Goal: Task Accomplishment & Management: Complete application form

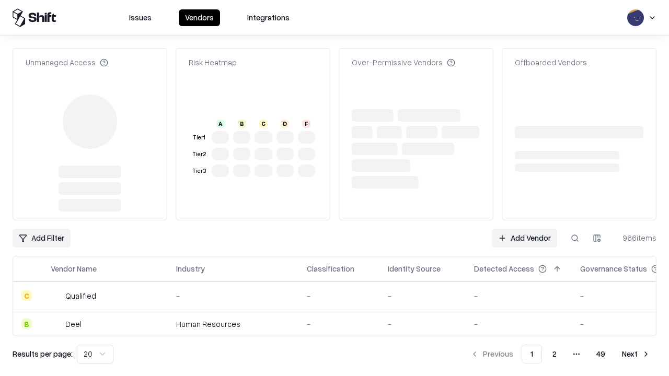
click at [524, 229] on link "Add Vendor" at bounding box center [524, 238] width 65 height 19
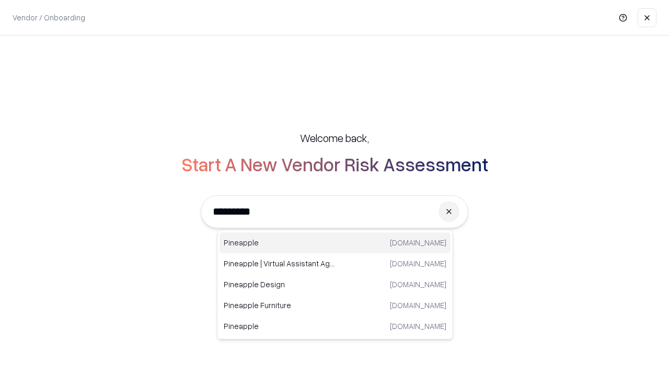
click at [335, 243] on div "Pineapple [DOMAIN_NAME]" at bounding box center [334, 243] width 231 height 21
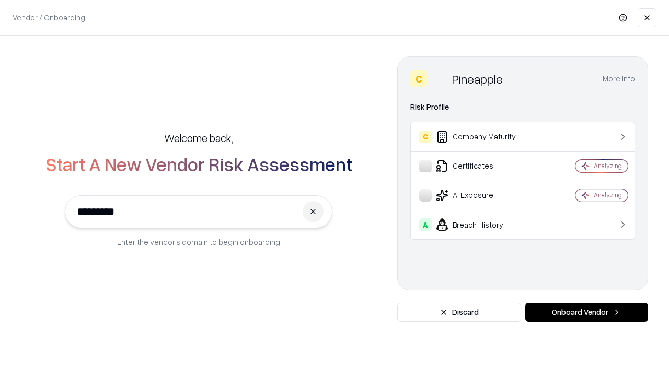
type input "*********"
click at [586, 313] on button "Onboard Vendor" at bounding box center [586, 312] width 123 height 19
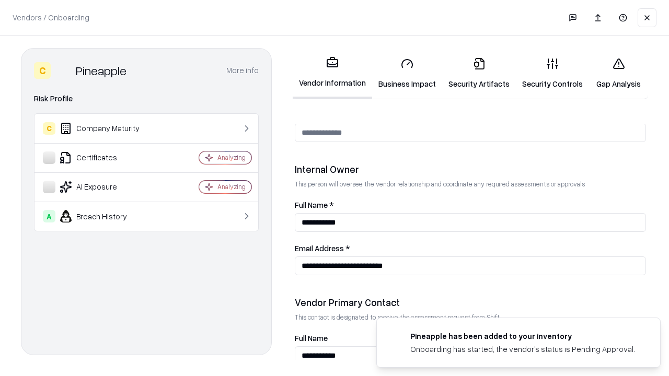
scroll to position [541, 0]
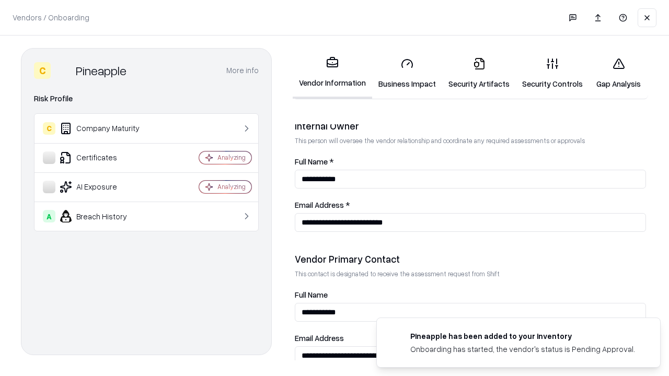
click at [407, 73] on link "Business Impact" at bounding box center [407, 73] width 70 height 49
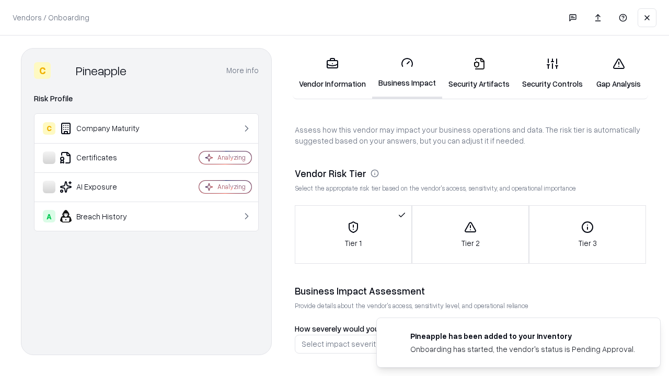
click at [479, 73] on link "Security Artifacts" at bounding box center [479, 73] width 74 height 49
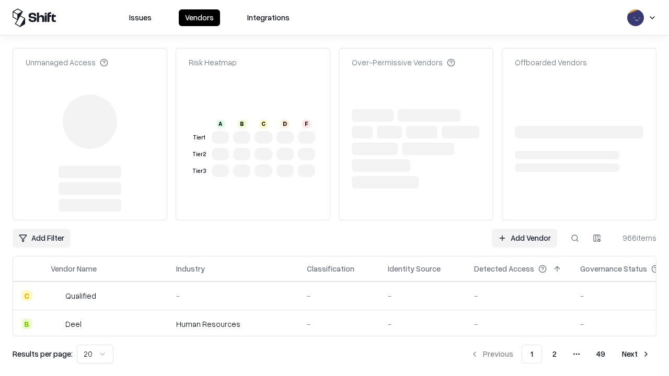
click at [524, 229] on link "Add Vendor" at bounding box center [524, 238] width 65 height 19
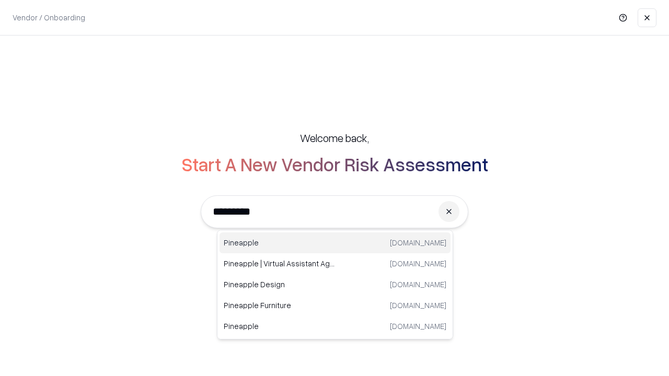
click at [335, 243] on div "Pineapple [DOMAIN_NAME]" at bounding box center [334, 243] width 231 height 21
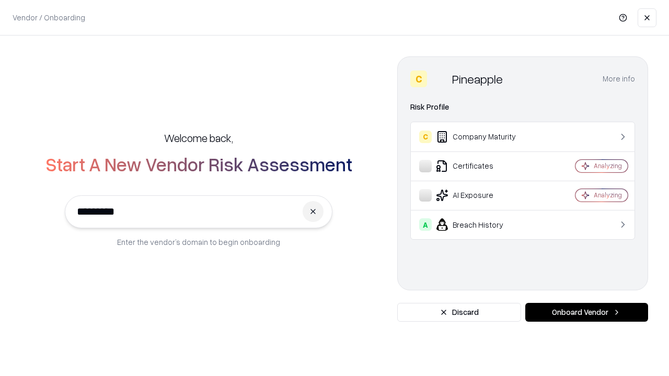
type input "*********"
click at [586, 313] on button "Onboard Vendor" at bounding box center [586, 312] width 123 height 19
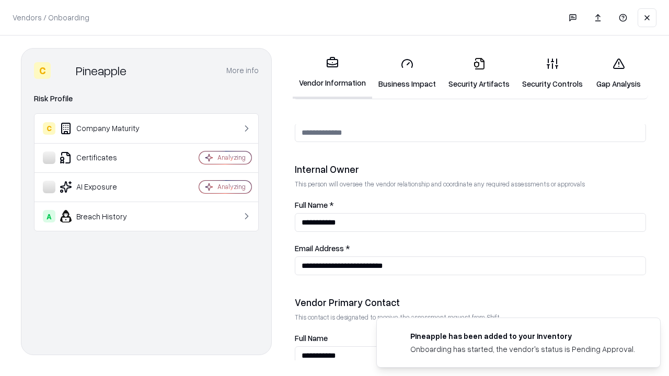
scroll to position [541, 0]
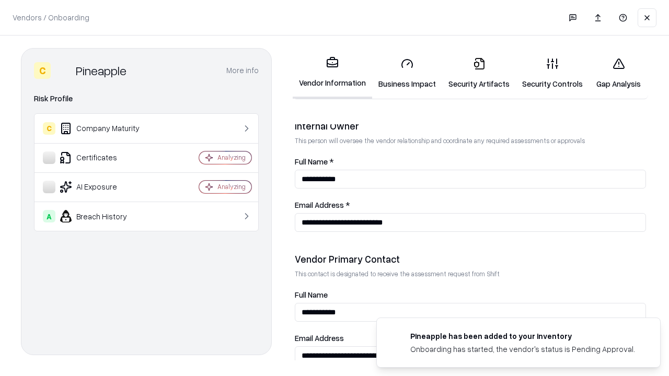
click at [618, 73] on link "Gap Analysis" at bounding box center [618, 73] width 59 height 49
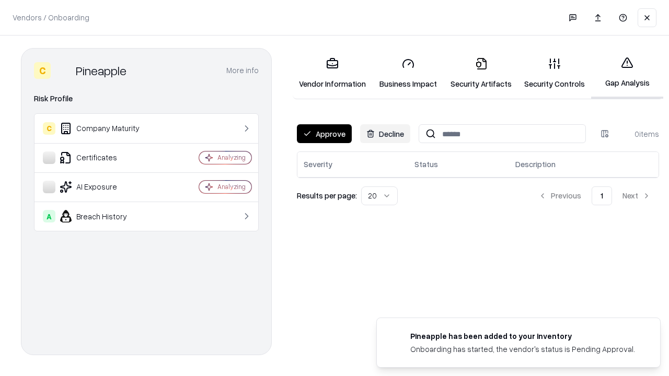
click at [324, 134] on button "Approve" at bounding box center [324, 133] width 55 height 19
